Goal: Task Accomplishment & Management: Complete application form

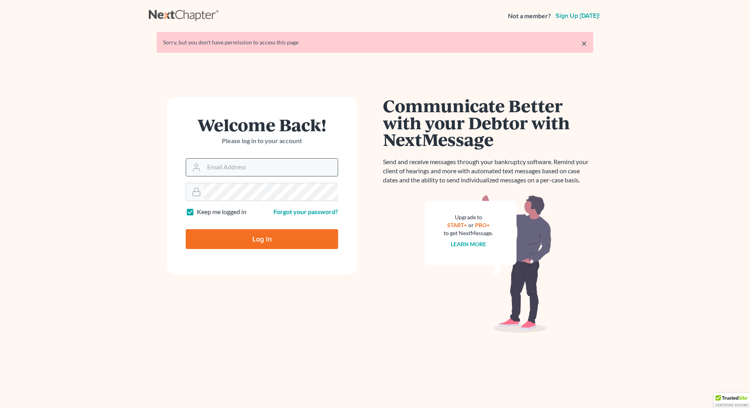
click at [230, 170] on input "Email Address" at bounding box center [271, 167] width 134 height 17
type input "email@ortizandortiz.com"
click at [256, 237] on input "Log In" at bounding box center [262, 239] width 152 height 20
type input "Thinking..."
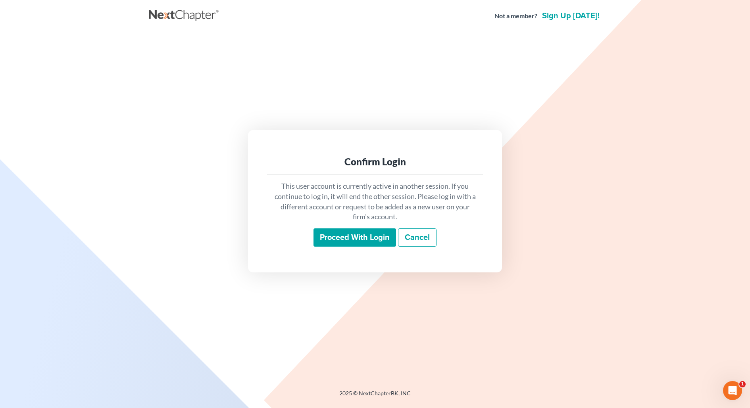
click at [370, 236] on input "Proceed with login" at bounding box center [355, 238] width 83 height 18
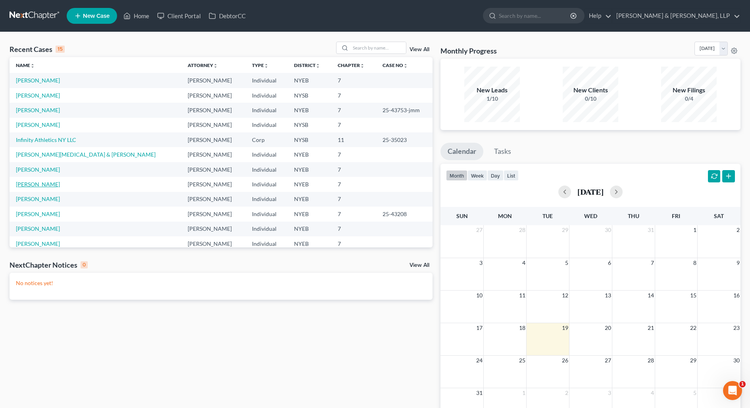
click at [25, 185] on link "[PERSON_NAME]" at bounding box center [38, 184] width 44 height 7
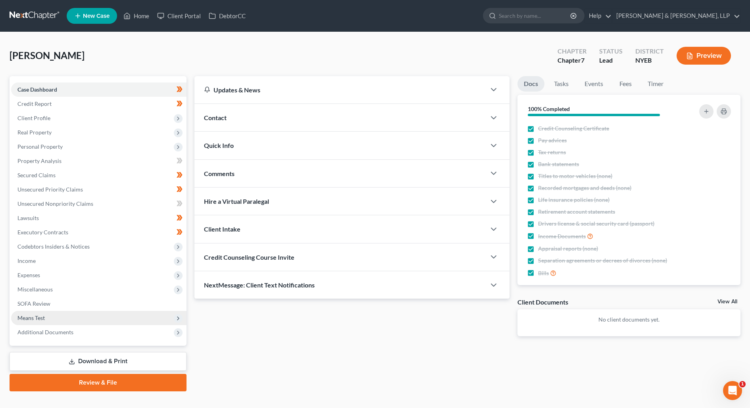
click at [81, 322] on span "Means Test" at bounding box center [98, 318] width 175 height 14
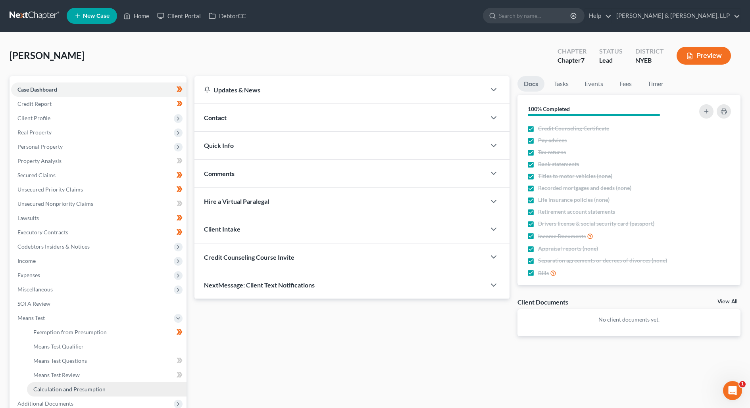
click at [107, 387] on link "Calculation and Presumption" at bounding box center [107, 390] width 160 height 14
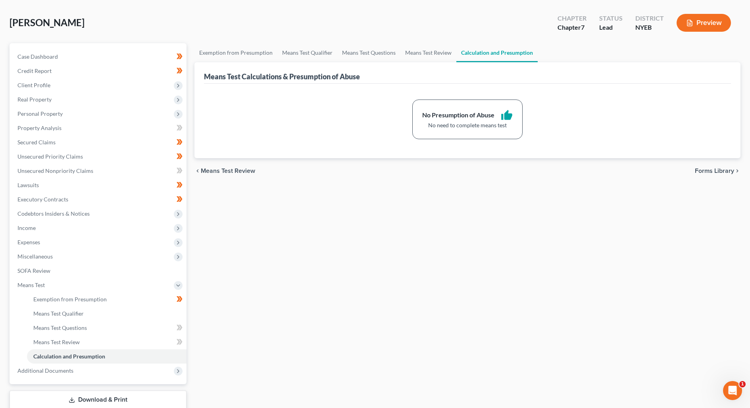
scroll to position [30, 0]
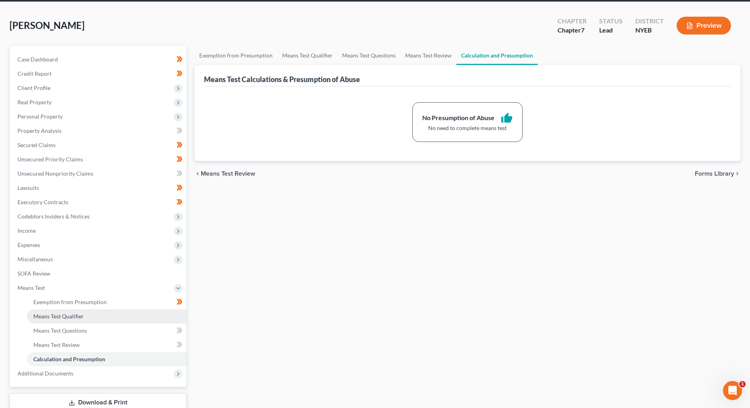
click at [83, 319] on link "Means Test Qualifier" at bounding box center [107, 317] width 160 height 14
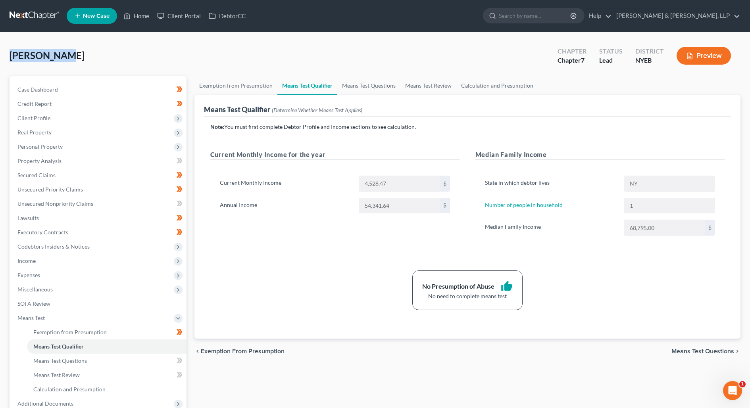
drag, startPoint x: 54, startPoint y: 52, endPoint x: -5, endPoint y: 52, distance: 58.7
click at [0, 52] on html "Home New Case Client Portal DebtorCC Ortiz & Ortiz, LLP email@ortizandortiz.com…" at bounding box center [375, 246] width 750 height 493
click at [110, 50] on div "Paul, David Upgraded Chapter Chapter 7 Status Lead District NYEB Preview" at bounding box center [375, 59] width 731 height 35
click at [133, 256] on span "Income" at bounding box center [98, 261] width 175 height 14
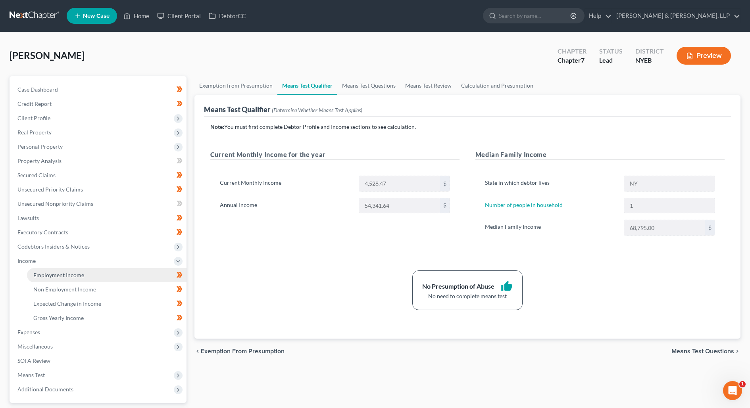
click at [130, 277] on link "Employment Income" at bounding box center [107, 275] width 160 height 14
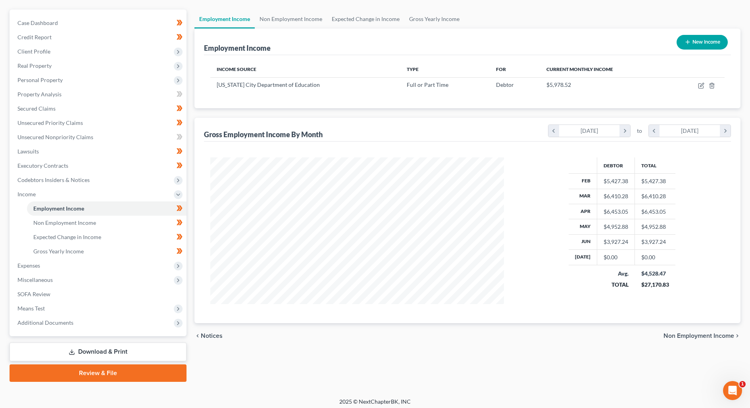
scroll to position [69, 0]
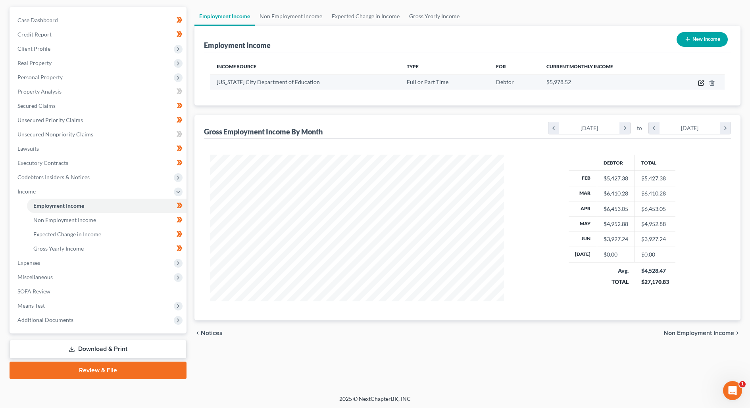
click at [700, 82] on icon "button" at bounding box center [701, 83] width 6 height 6
select select "0"
select select "35"
select select "1"
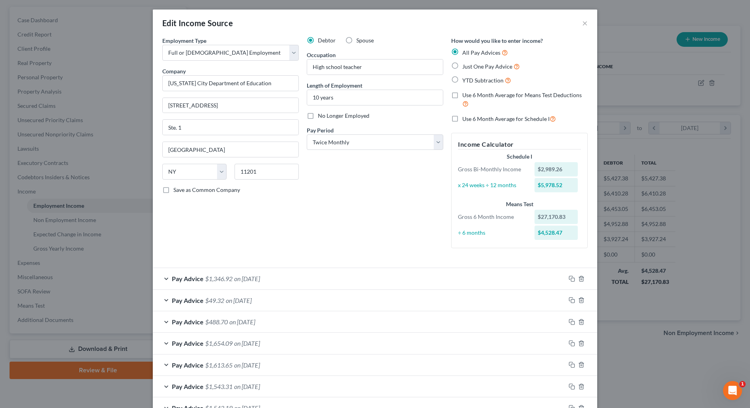
click at [462, 65] on label "Just One Pay Advice" at bounding box center [491, 66] width 58 height 9
click at [466, 65] on input "Just One Pay Advice" at bounding box center [468, 64] width 5 height 5
radio input "true"
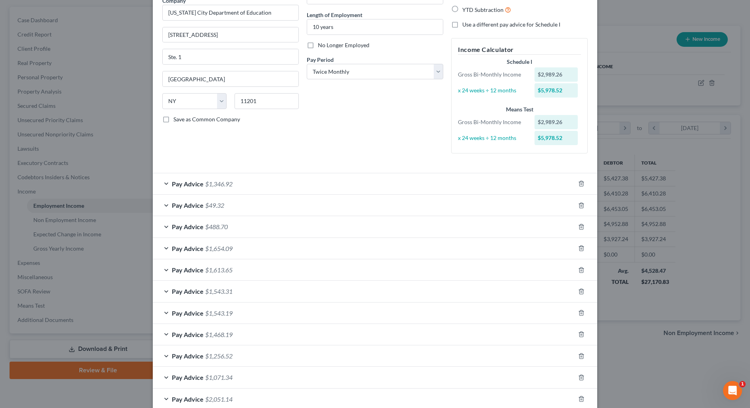
scroll to position [70, 0]
click at [415, 180] on div "Pay Advice $1,346.92" at bounding box center [364, 184] width 422 height 21
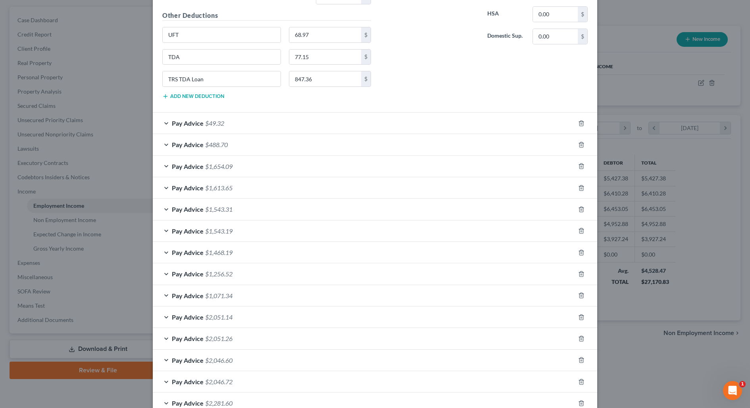
scroll to position [499, 0]
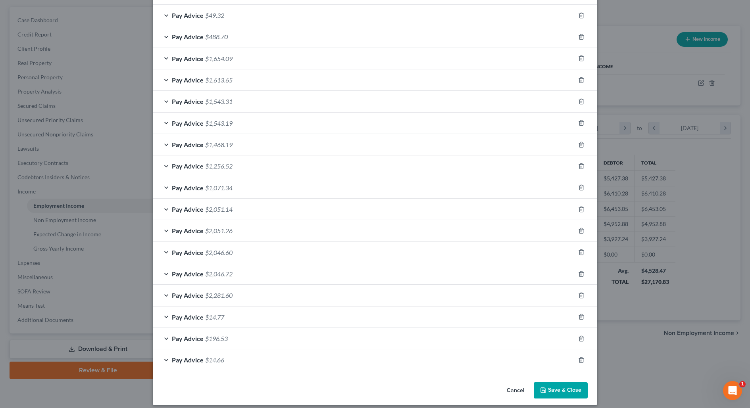
click at [559, 383] on button "Save & Close" at bounding box center [561, 391] width 54 height 17
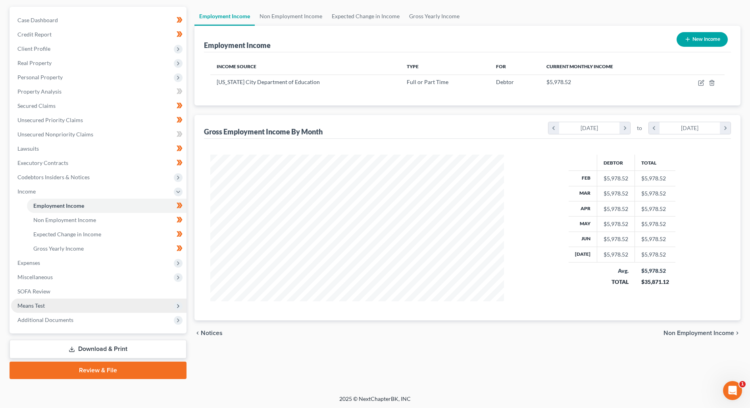
click at [122, 306] on span "Means Test" at bounding box center [98, 306] width 175 height 14
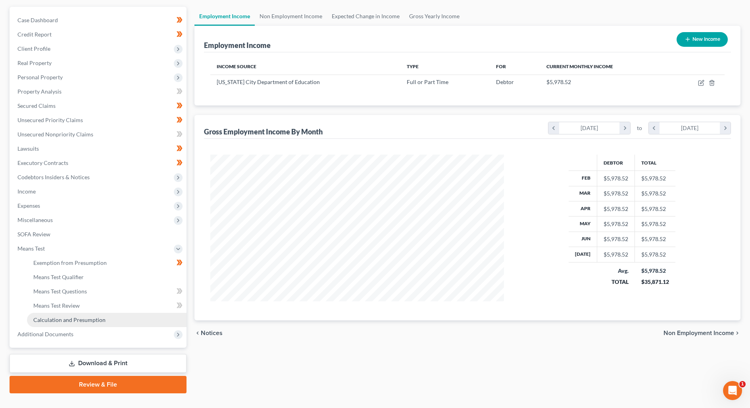
click at [114, 316] on link "Calculation and Presumption" at bounding box center [107, 320] width 160 height 14
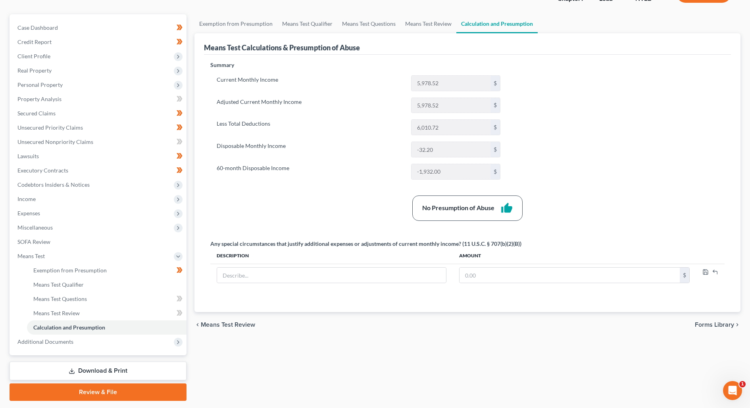
scroll to position [62, 0]
click at [133, 284] on link "Means Test Qualifier" at bounding box center [107, 284] width 160 height 14
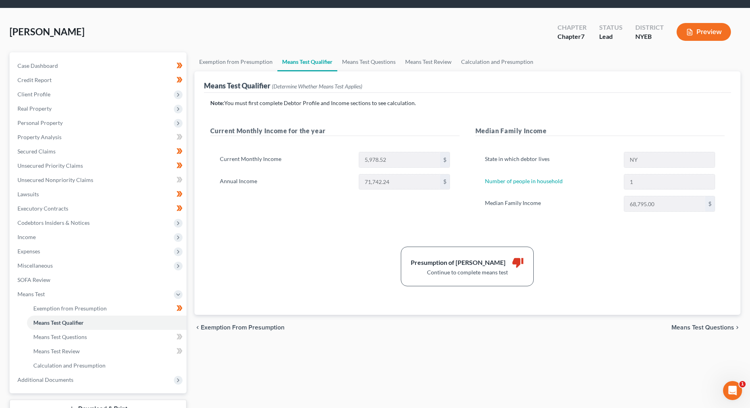
scroll to position [37, 0]
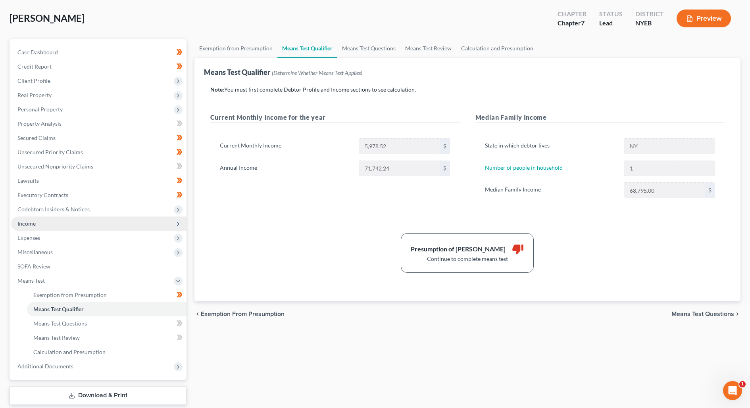
click at [59, 217] on span "Income" at bounding box center [98, 224] width 175 height 14
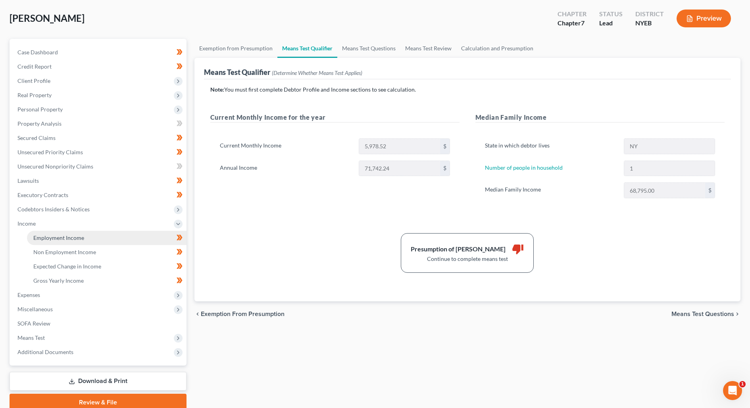
click at [72, 232] on link "Employment Income" at bounding box center [107, 238] width 160 height 14
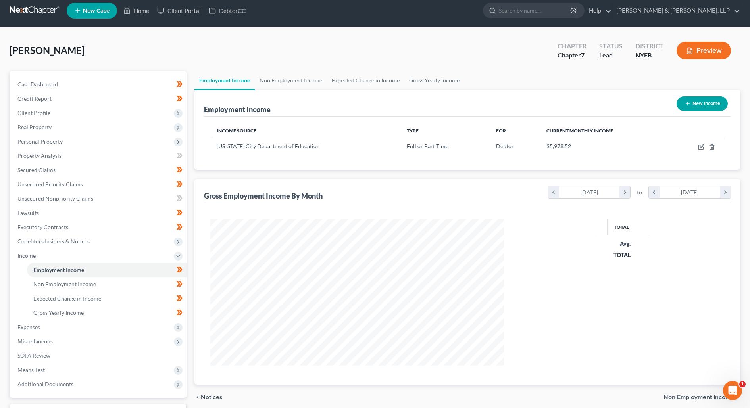
scroll to position [7, 0]
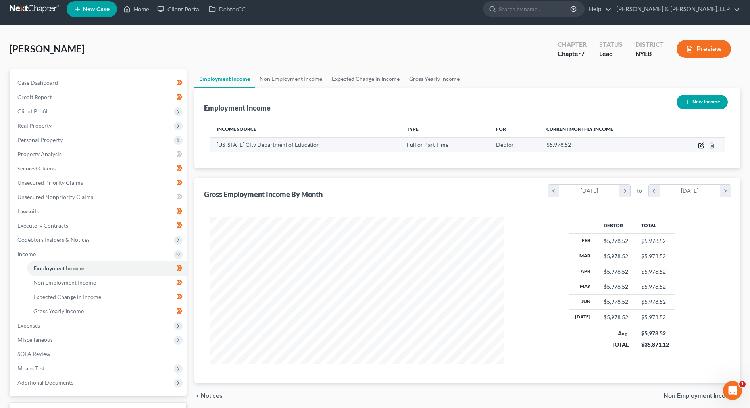
click at [700, 144] on icon "button" at bounding box center [701, 146] width 6 height 6
select select "0"
select select "35"
select select "1"
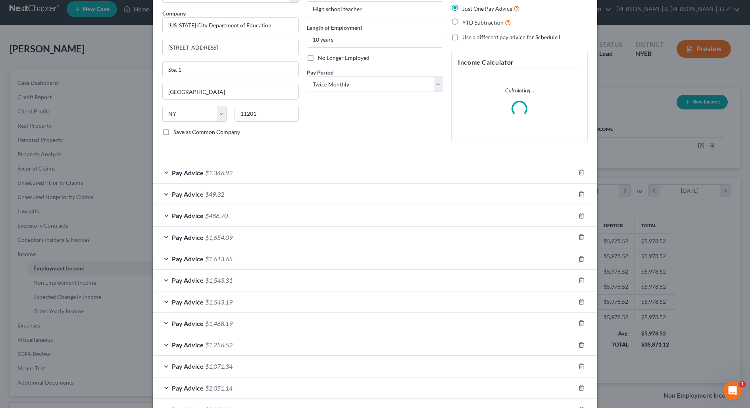
scroll to position [60, 0]
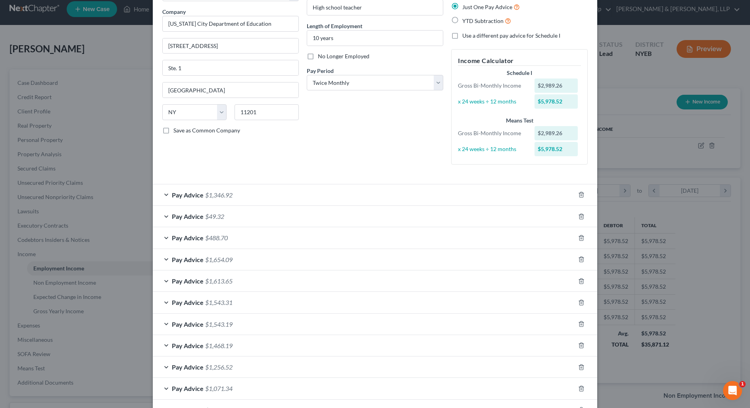
click at [266, 214] on div "Pay Advice $49.32" at bounding box center [364, 216] width 422 height 21
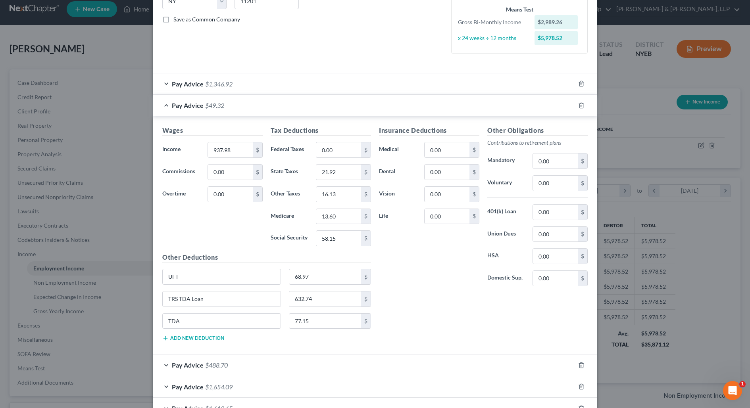
scroll to position [175, 0]
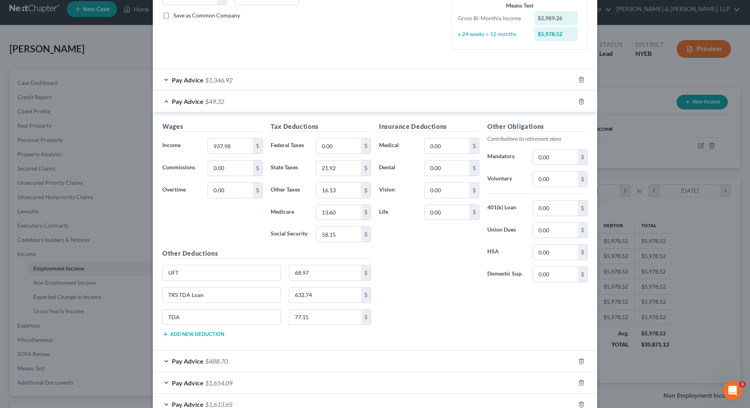
click at [225, 101] on div "Pay Advice $49.32" at bounding box center [364, 101] width 422 height 21
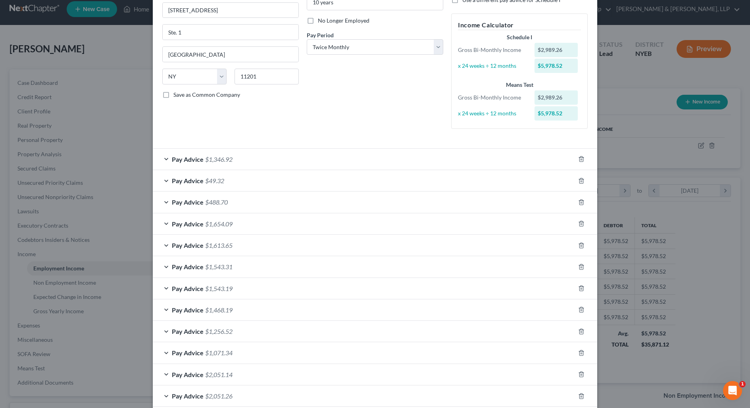
scroll to position [0, 0]
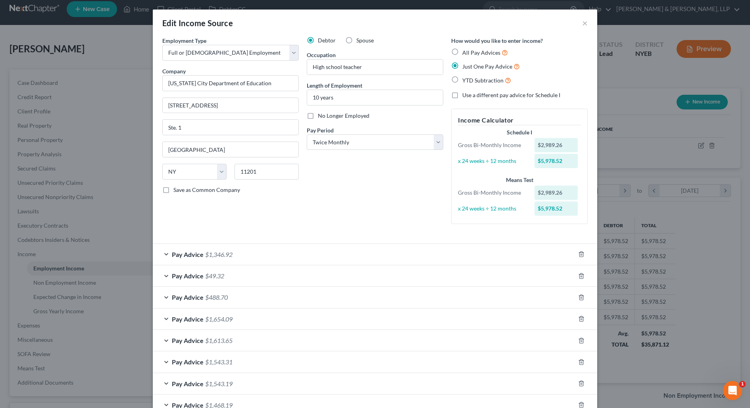
click at [285, 277] on div "Pay Advice $49.32" at bounding box center [364, 276] width 422 height 21
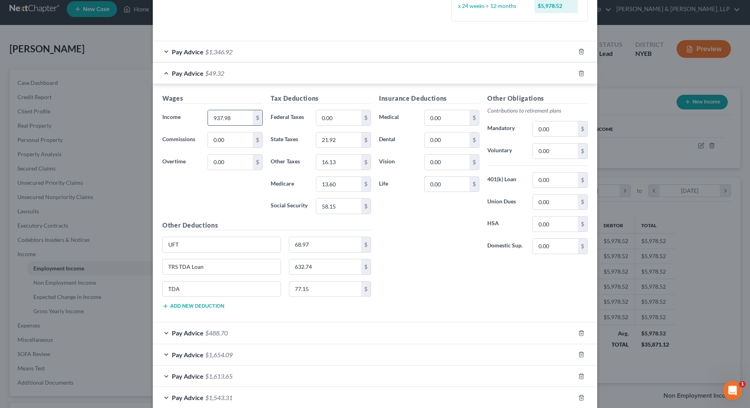
scroll to position [201, 0]
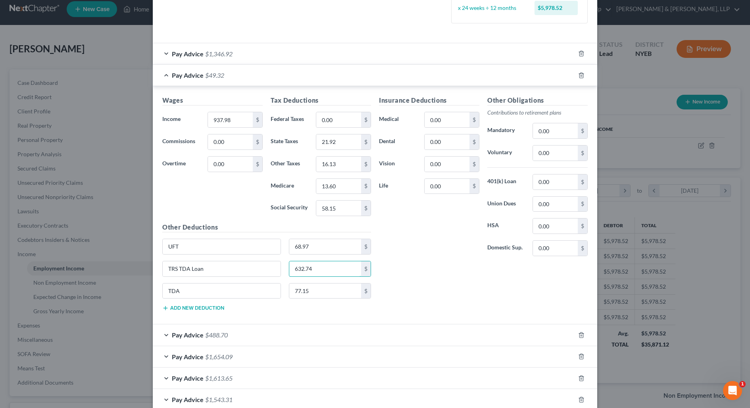
drag, startPoint x: 319, startPoint y: 269, endPoint x: 288, endPoint y: 267, distance: 31.1
click at [288, 267] on div "632.74 $" at bounding box center [330, 269] width 91 height 16
click at [231, 116] on input "937.98" at bounding box center [230, 119] width 45 height 15
drag, startPoint x: 323, startPoint y: 266, endPoint x: 279, endPoint y: 264, distance: 44.1
click at [279, 264] on div "TRS TDA Loan 632.74 $" at bounding box center [266, 272] width 217 height 22
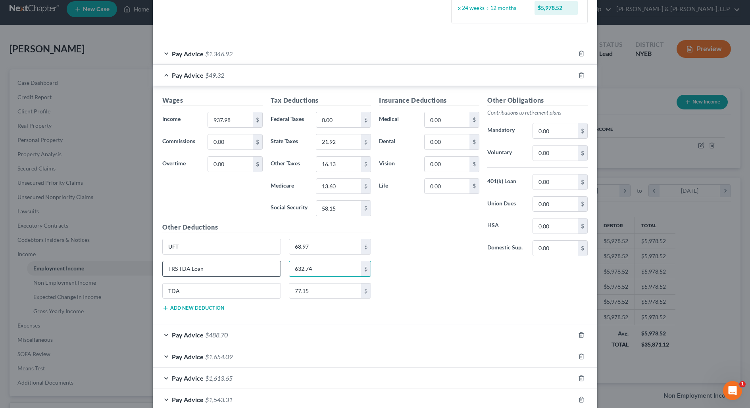
click at [223, 269] on input "TRS TDA Loan" at bounding box center [222, 269] width 118 height 15
click at [626, 82] on div "Edit Income Source × Employment Type * Select Full or [DEMOGRAPHIC_DATA] Employ…" at bounding box center [375, 204] width 750 height 408
